Goal: Complete application form

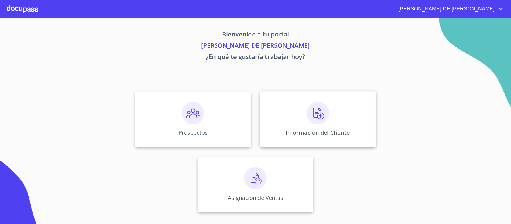
click at [301, 131] on p "Información del Cliente" at bounding box center [318, 133] width 64 height 8
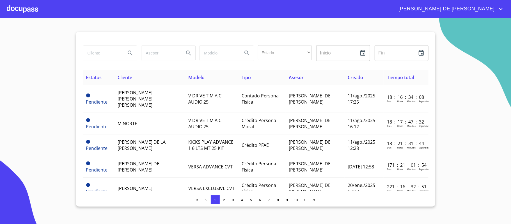
click at [107, 53] on input "search" at bounding box center [102, 52] width 38 height 15
click at [125, 49] on button "Search" at bounding box center [130, 52] width 13 height 13
click at [120, 53] on input "MARTIN RAMO" at bounding box center [102, 52] width 38 height 15
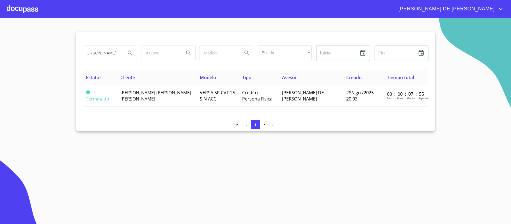
scroll to position [0, 4]
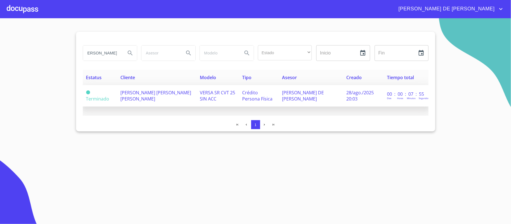
type input "MARTIN RAMON"
click at [154, 106] on td "[PERSON_NAME] [PERSON_NAME] [PERSON_NAME]" at bounding box center [156, 96] width 79 height 22
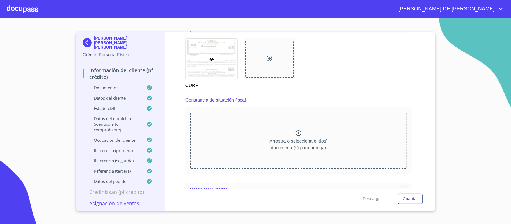
scroll to position [1206, 0]
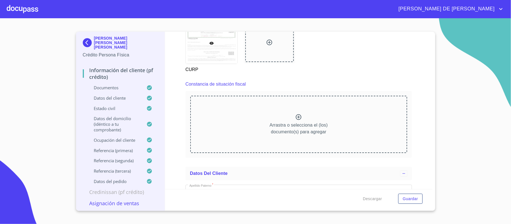
click at [298, 117] on icon at bounding box center [299, 117] width 6 height 6
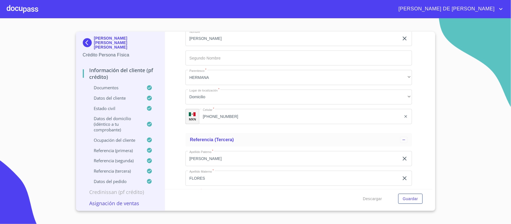
scroll to position [3094, 0]
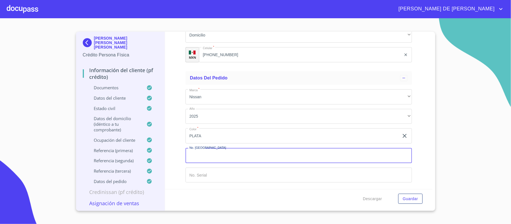
click at [260, 157] on input "Documento de identificación.   *" at bounding box center [299, 155] width 227 height 15
type input "149044"
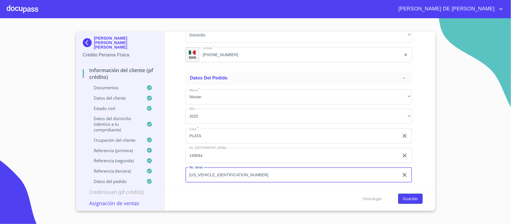
type input "[US_VEHICLE_IDENTIFICATION_NUMBER]"
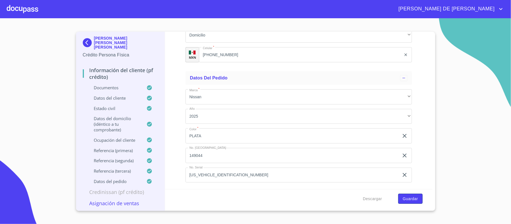
click at [403, 193] on div "Descargar Guardar" at bounding box center [299, 198] width 268 height 19
click at [412, 198] on span "Guardar" at bounding box center [410, 198] width 15 height 7
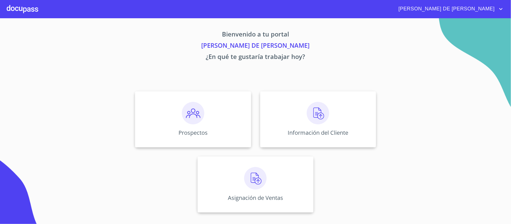
click at [290, 172] on div "Asignación de Ventas" at bounding box center [256, 184] width 116 height 56
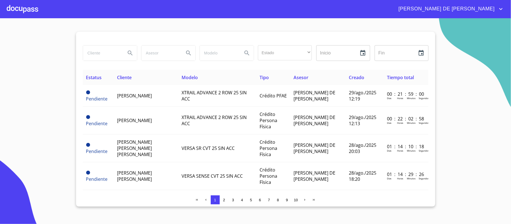
click at [110, 54] on input "search" at bounding box center [102, 52] width 38 height 15
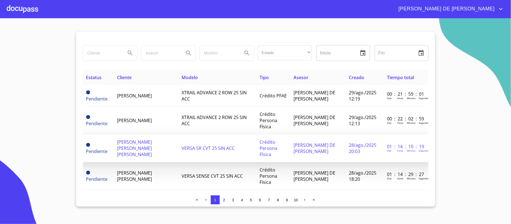
click at [140, 153] on span "[PERSON_NAME] [PERSON_NAME] [PERSON_NAME]" at bounding box center [134, 148] width 35 height 19
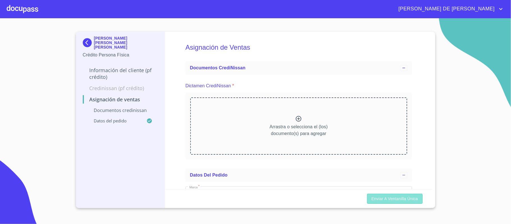
click at [383, 201] on span "Enviar a Ventanilla única" at bounding box center [395, 198] width 47 height 7
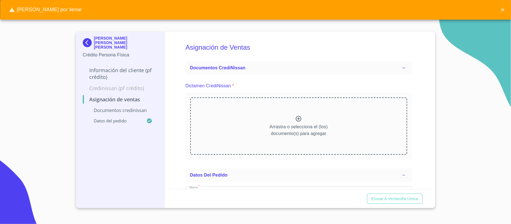
click at [296, 116] on icon at bounding box center [299, 119] width 6 height 6
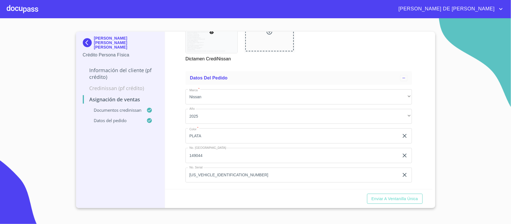
scroll to position [326, 0]
click at [400, 203] on button "Enviar a Ventanilla única" at bounding box center [395, 199] width 56 height 10
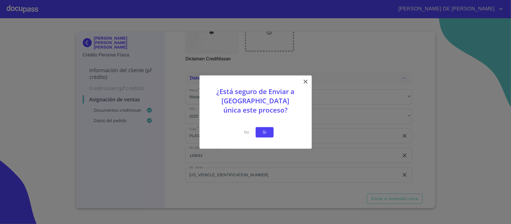
click at [266, 134] on span "Si" at bounding box center [264, 132] width 9 height 7
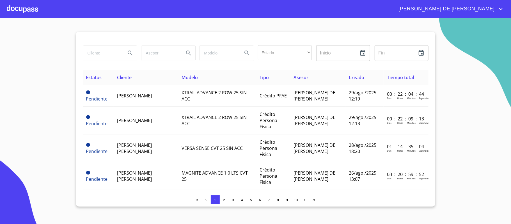
click at [29, 10] on div at bounding box center [22, 9] width 31 height 18
